Goal: Navigation & Orientation: Find specific page/section

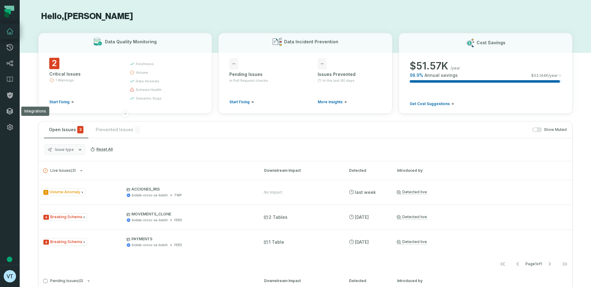
click at [13, 105] on link "Integrations" at bounding box center [10, 111] width 20 height 16
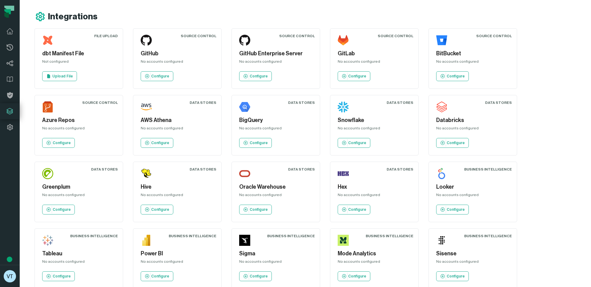
click at [178, 63] on div "No accounts configured" at bounding box center [177, 62] width 73 height 7
